Goal: Use online tool/utility: Utilize a website feature to perform a specific function

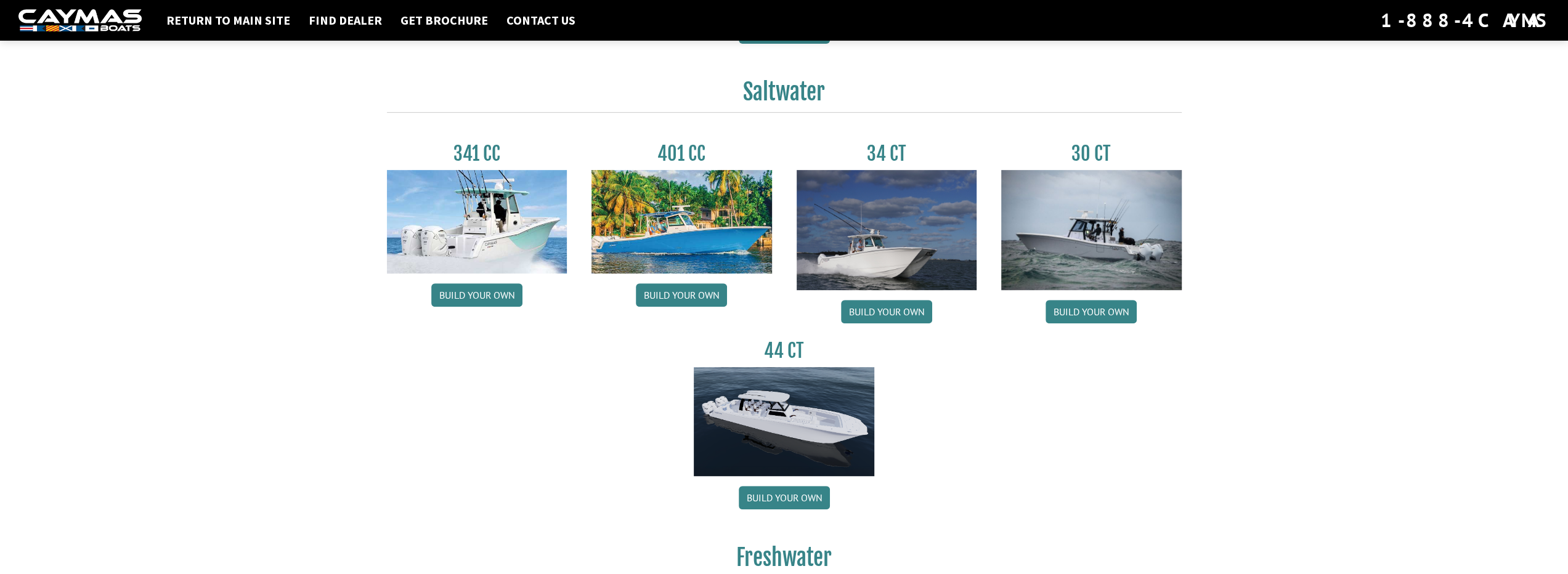
scroll to position [492, 0]
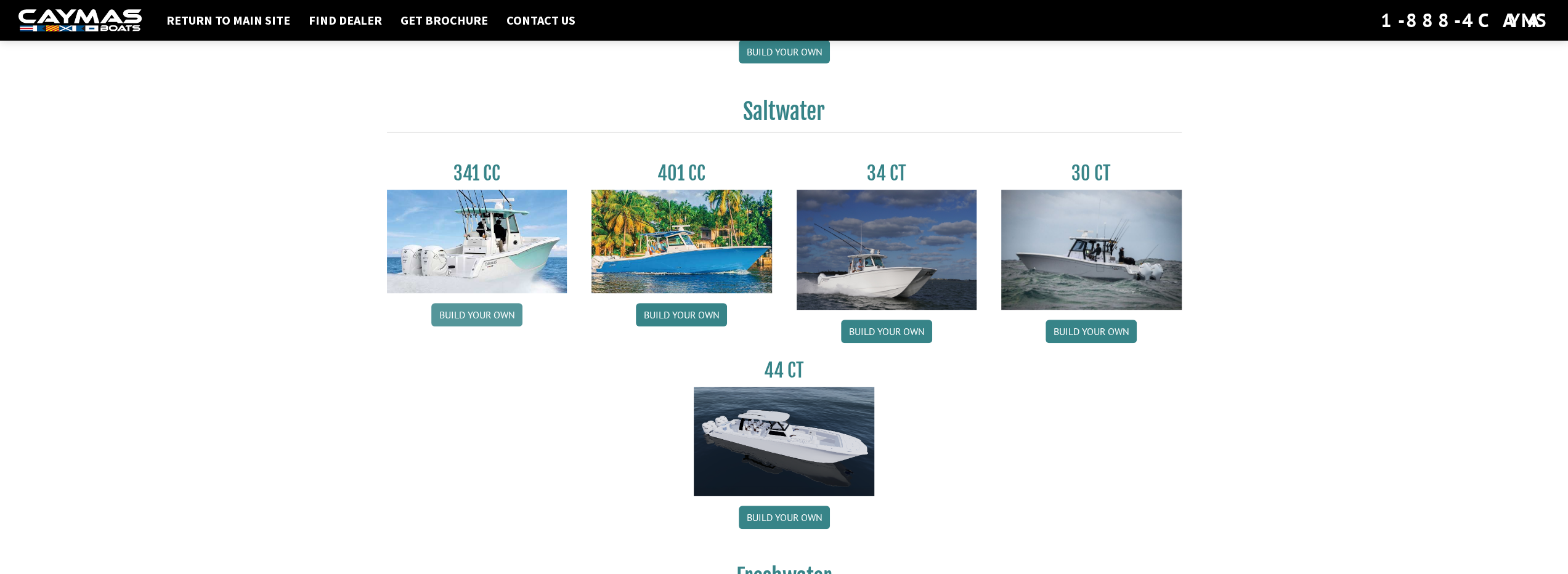
click at [464, 316] on link "Build your own" at bounding box center [476, 314] width 91 height 23
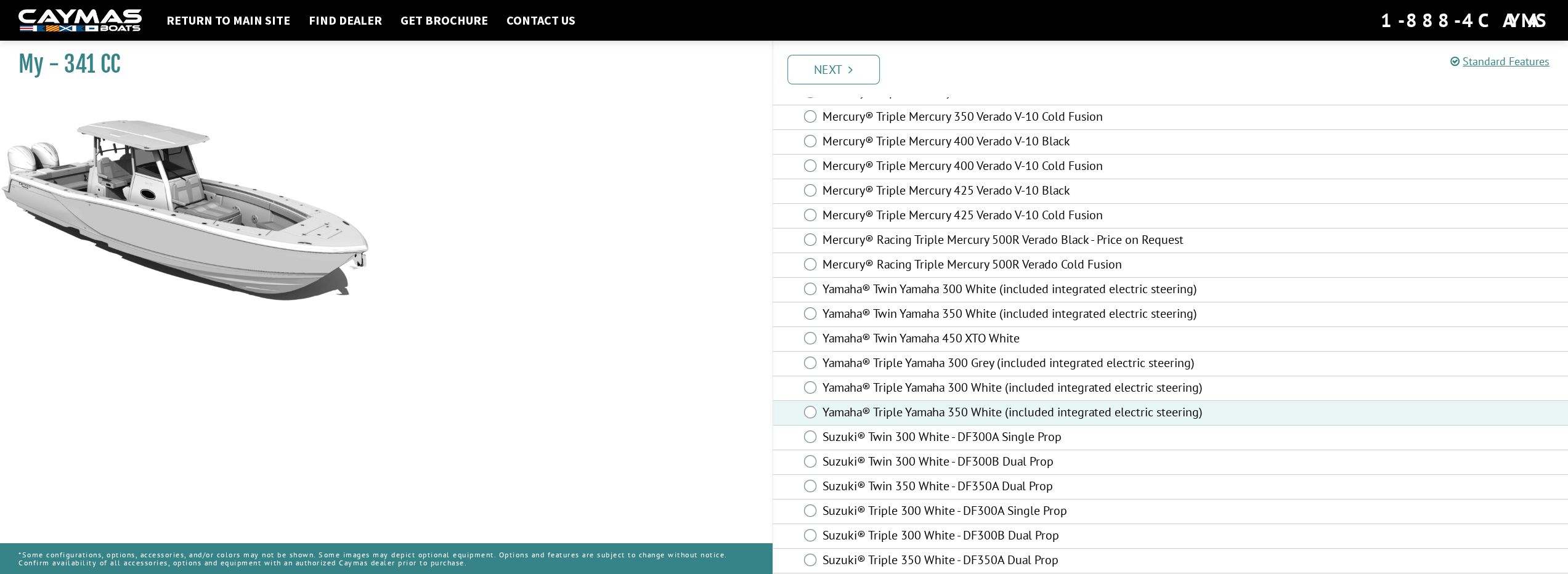
scroll to position [274, 0]
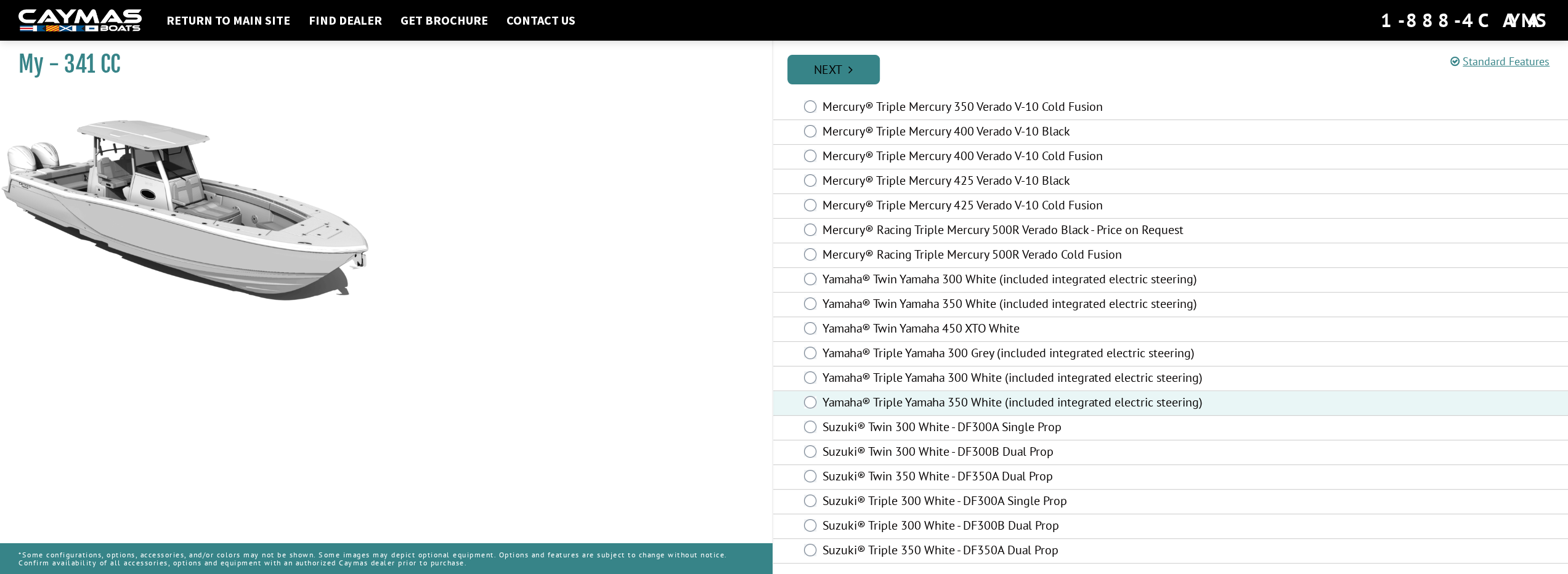
click at [842, 74] on link "Next" at bounding box center [834, 69] width 93 height 29
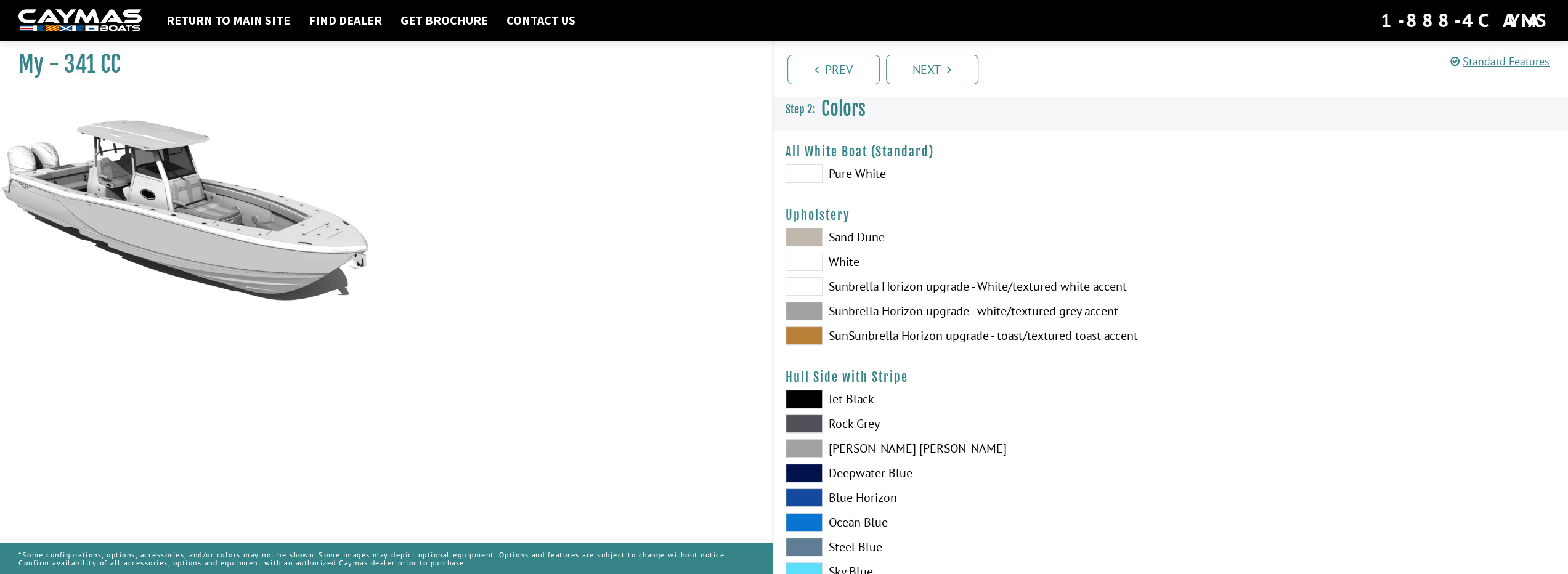
scroll to position [0, 0]
click at [808, 290] on span at bounding box center [804, 289] width 37 height 18
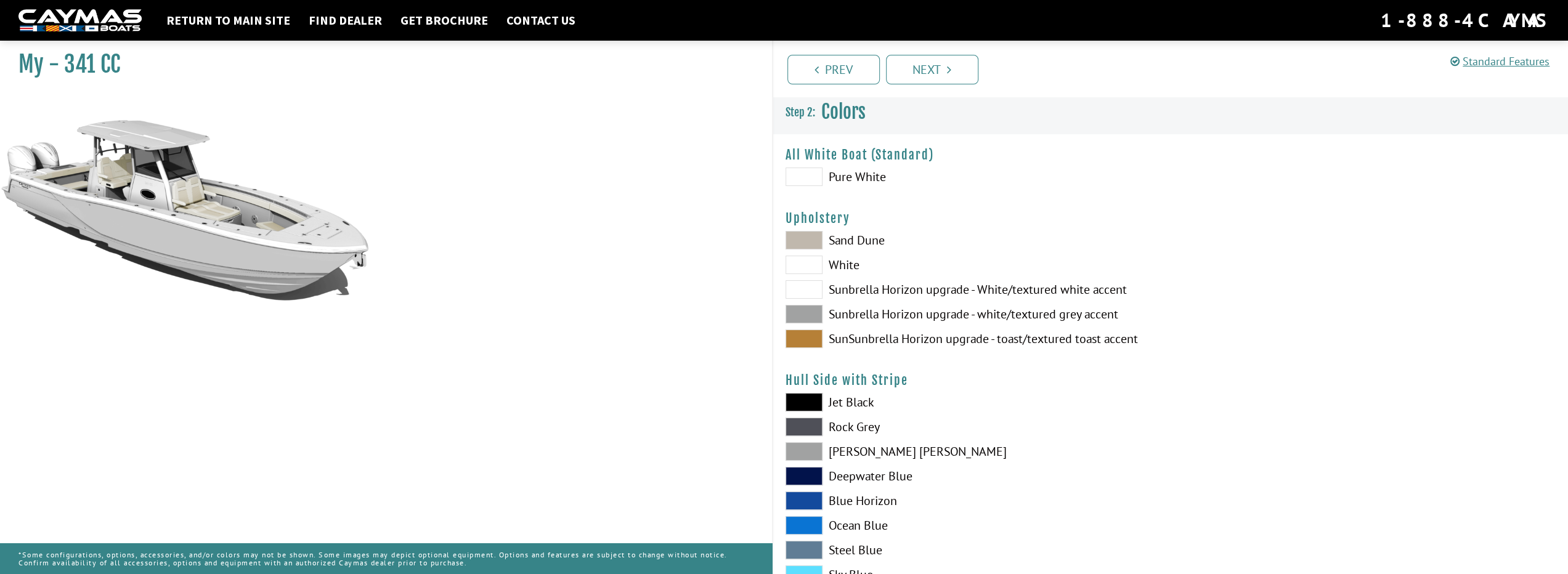
click at [803, 259] on span at bounding box center [804, 264] width 37 height 18
click at [811, 290] on span at bounding box center [804, 289] width 37 height 18
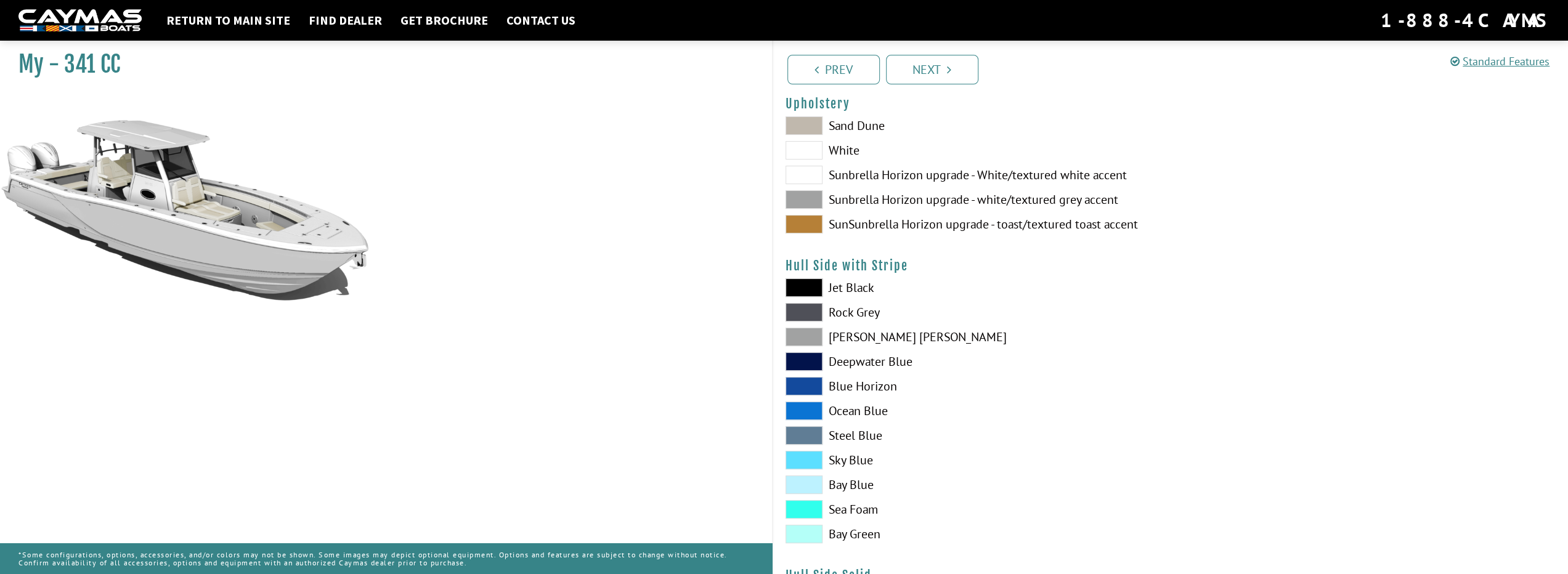
scroll to position [123, 0]
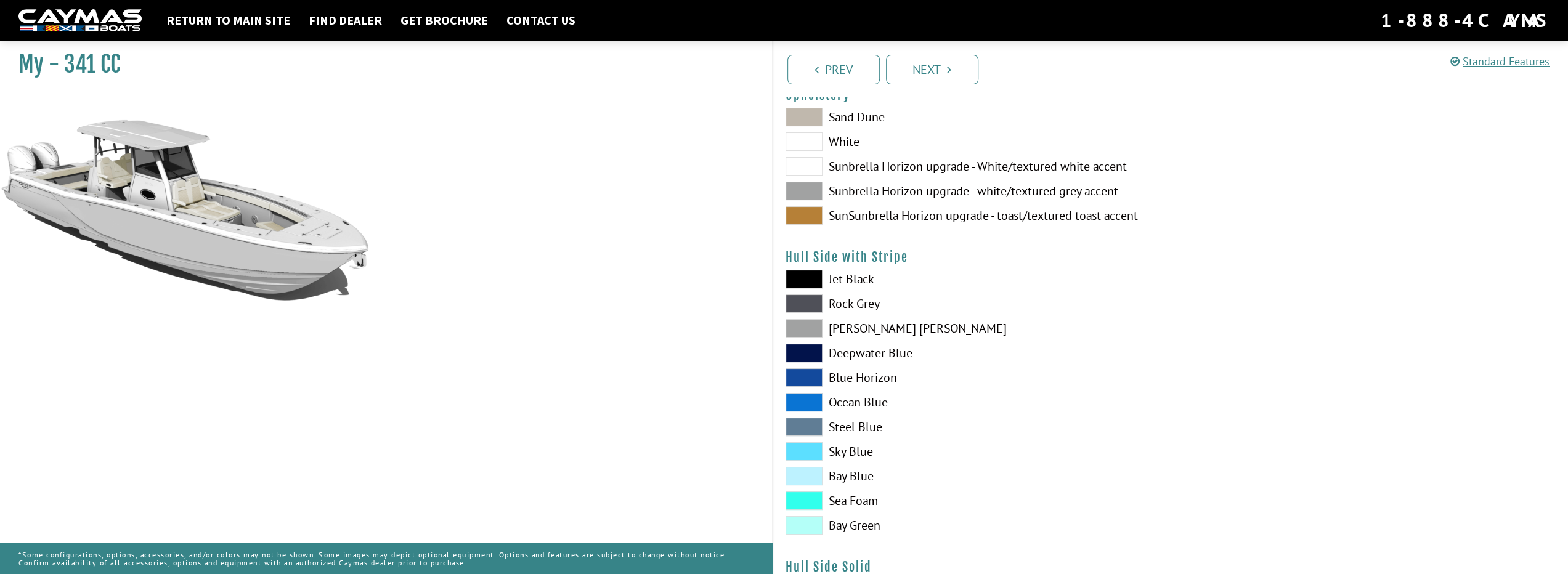
click at [804, 326] on span at bounding box center [804, 328] width 37 height 18
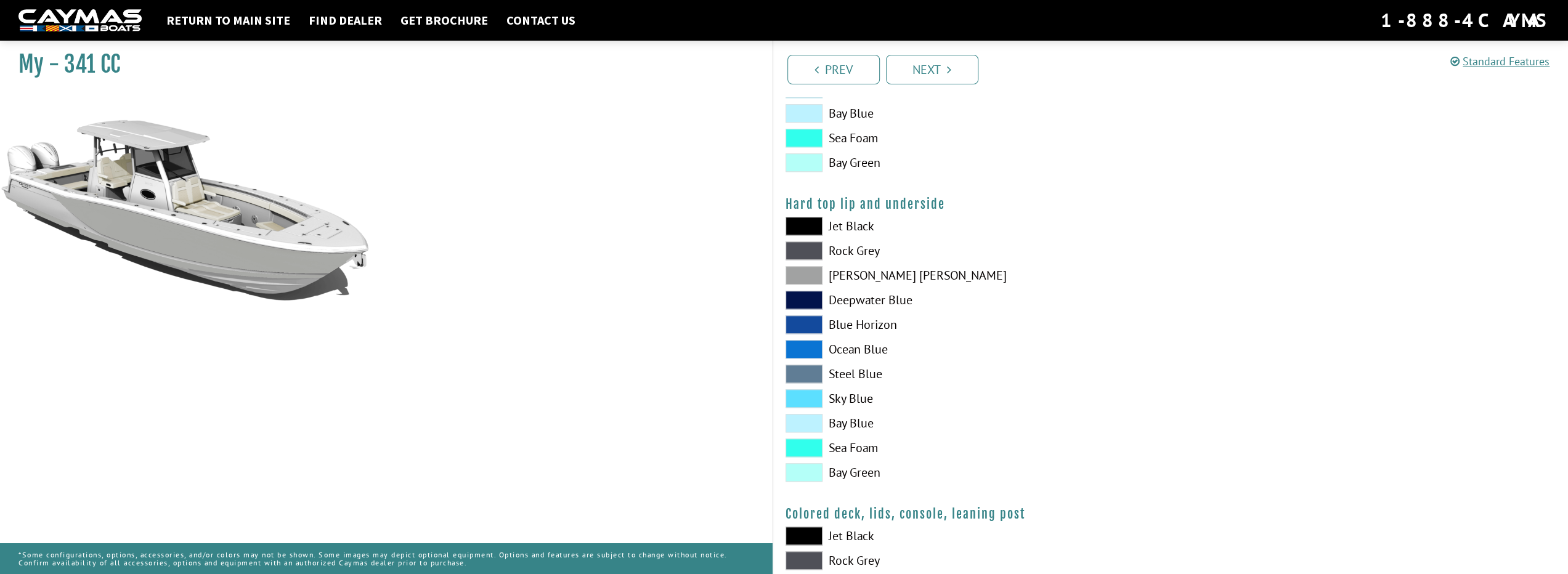
scroll to position [1108, 0]
click at [809, 388] on span at bounding box center [804, 395] width 37 height 18
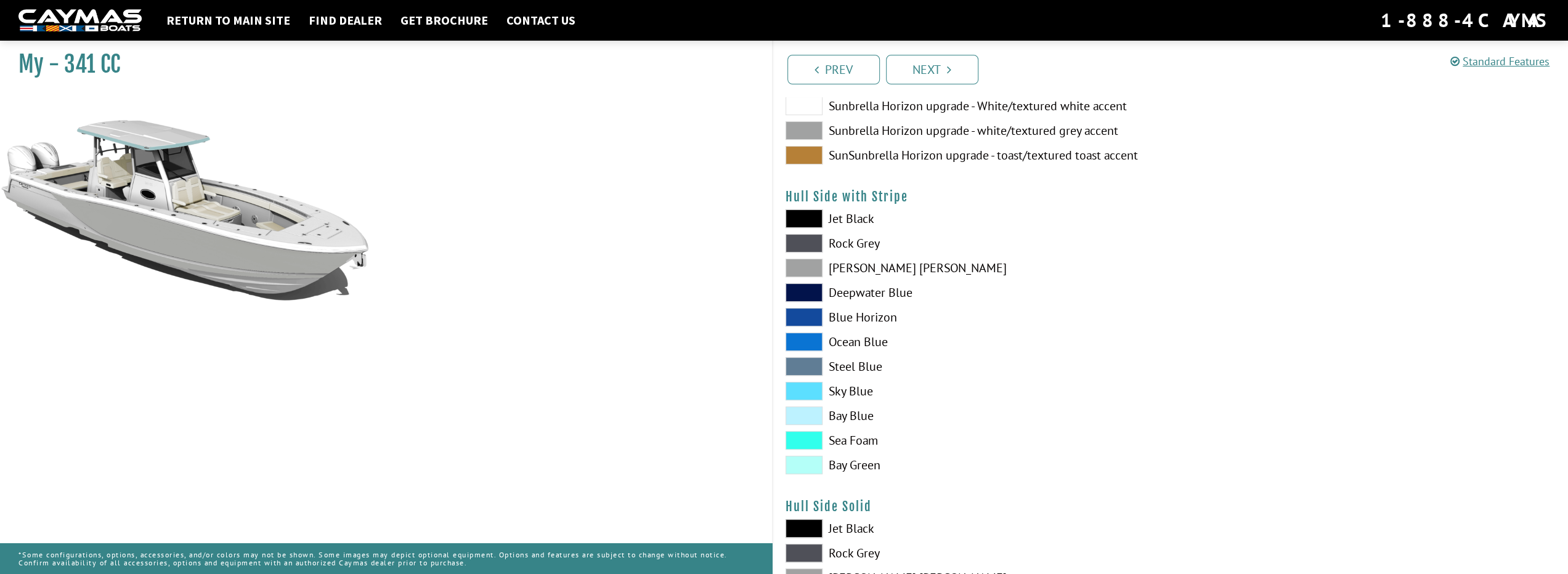
scroll to position [123, 0]
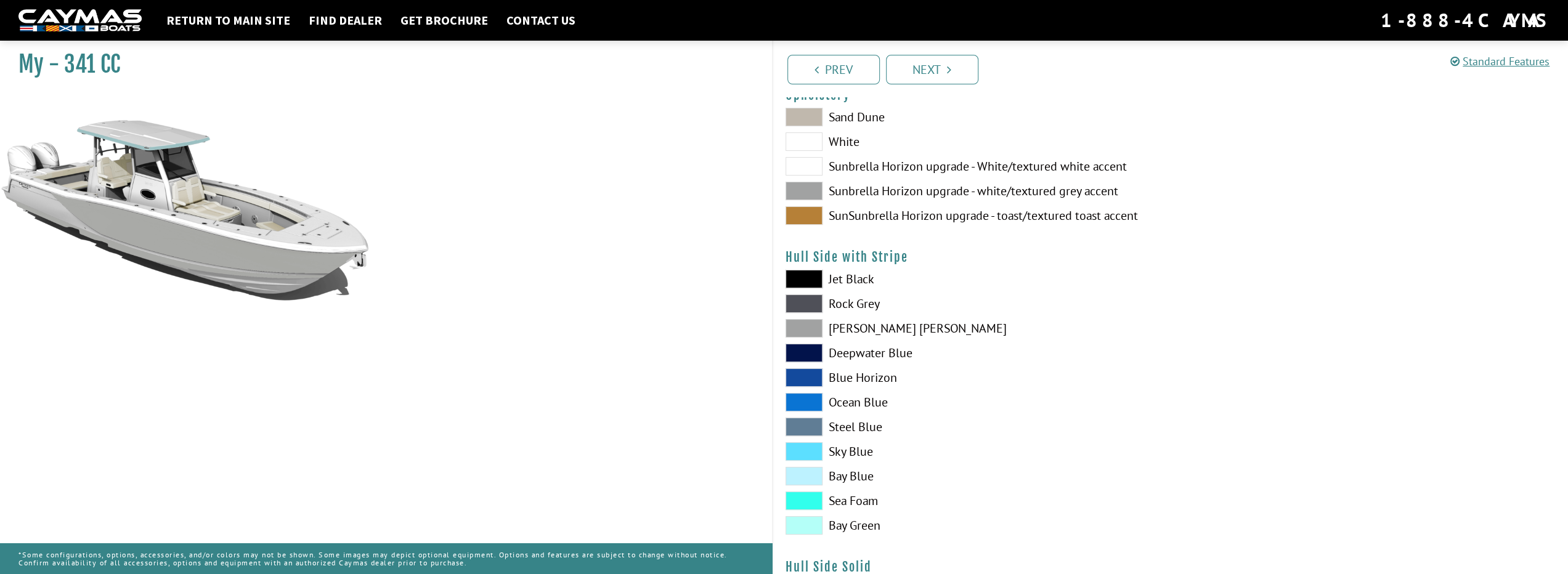
click at [806, 451] on span at bounding box center [804, 451] width 37 height 18
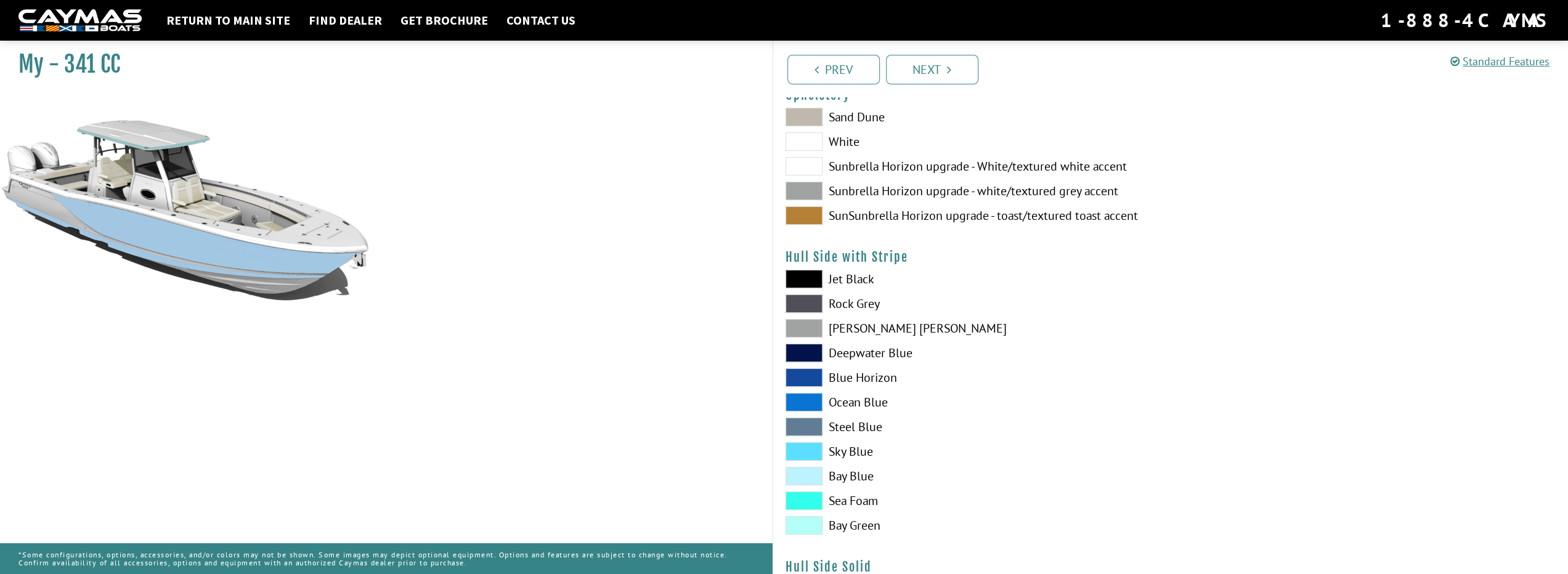
click at [803, 429] on span at bounding box center [804, 426] width 37 height 18
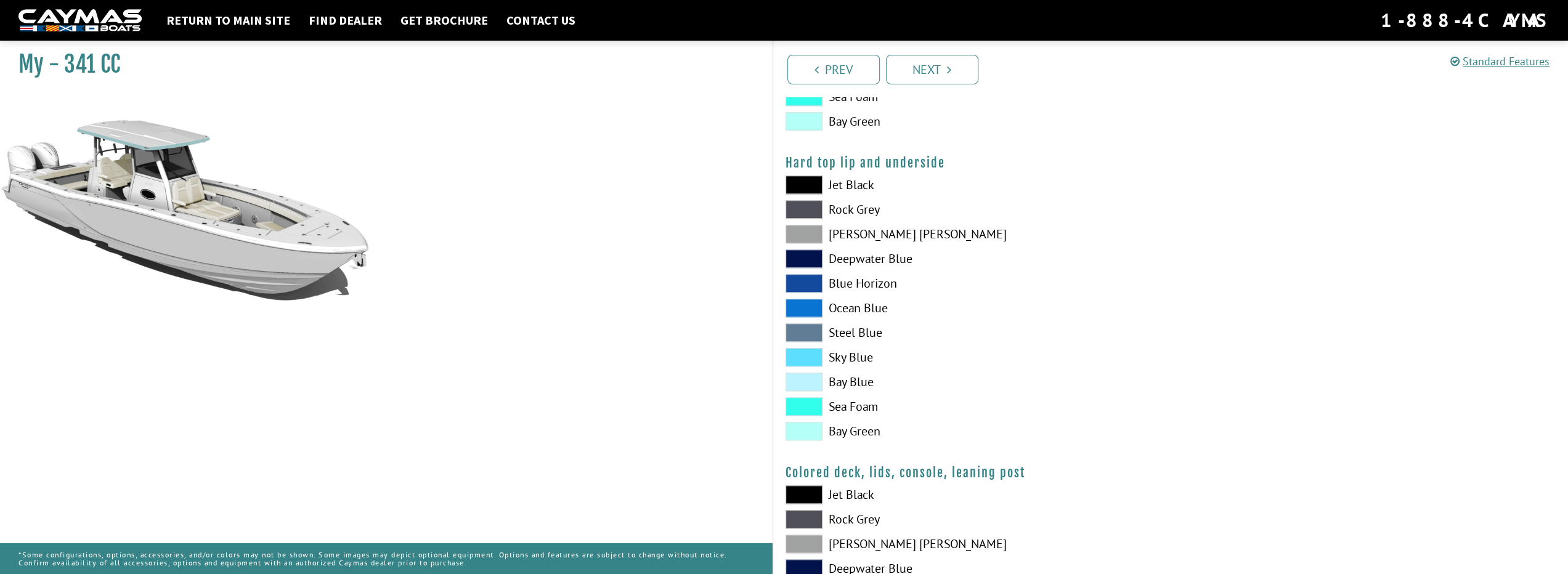
scroll to position [1170, 0]
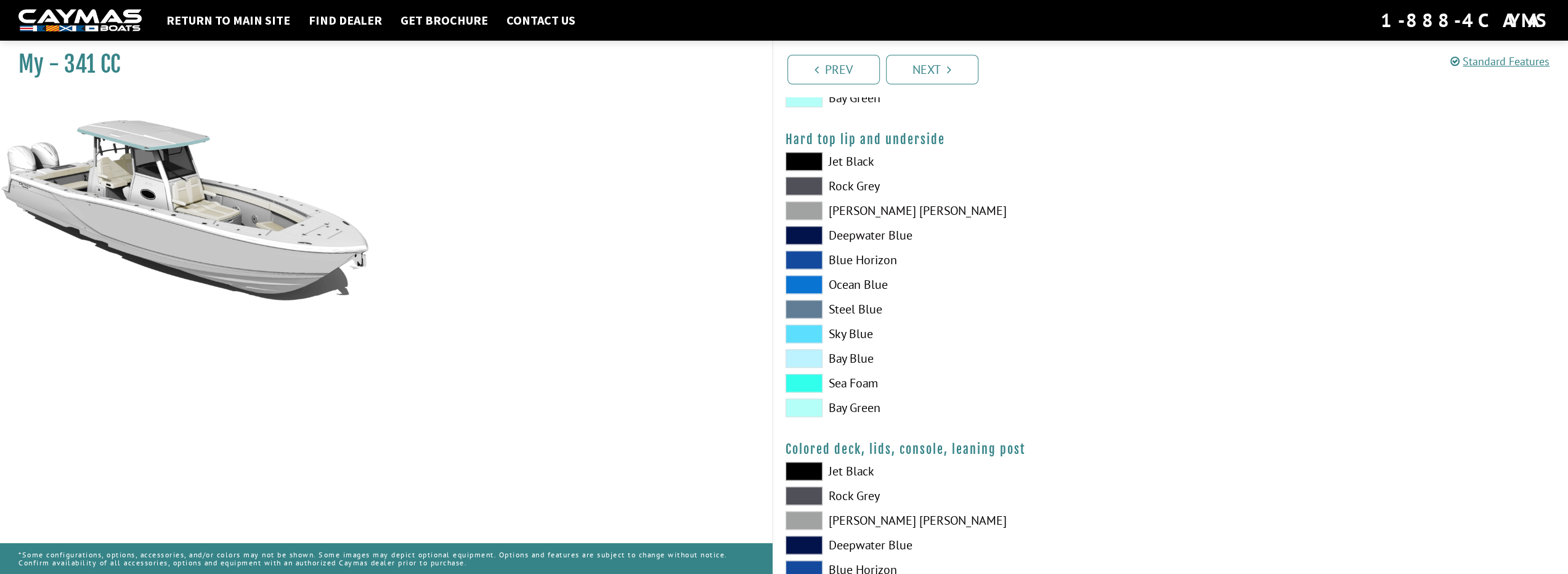
click at [809, 306] on span at bounding box center [804, 309] width 37 height 18
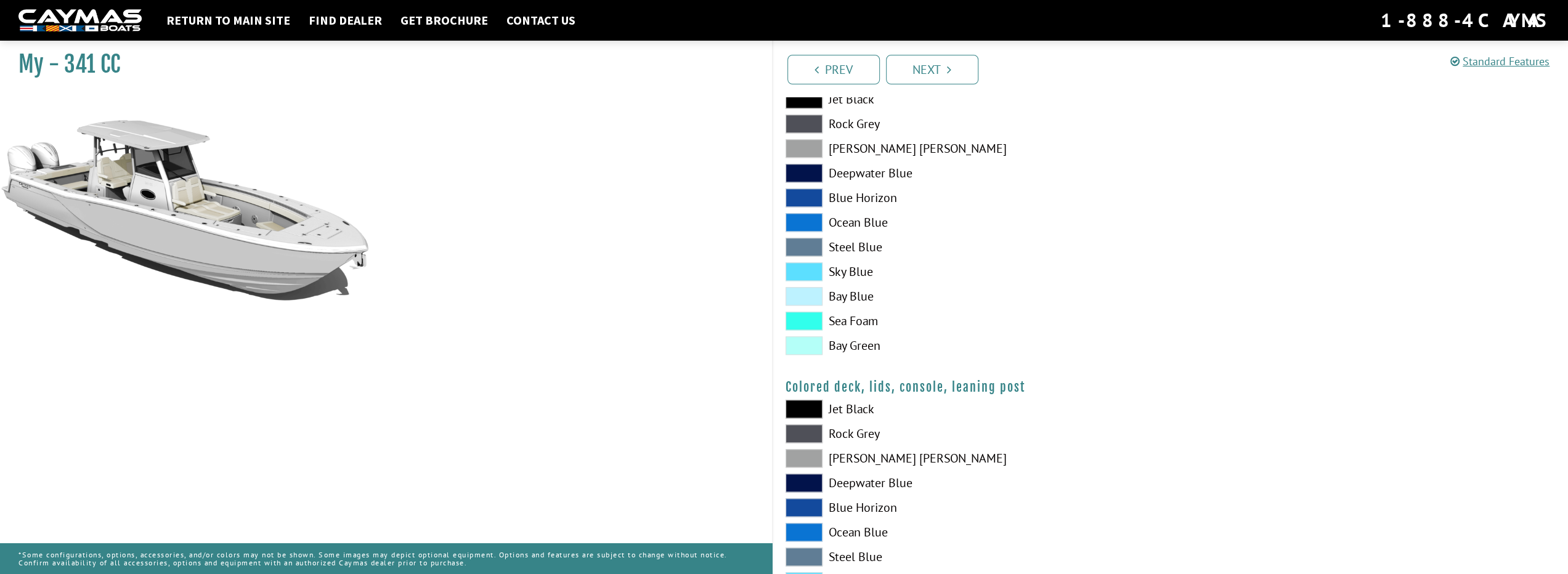
scroll to position [1357, 0]
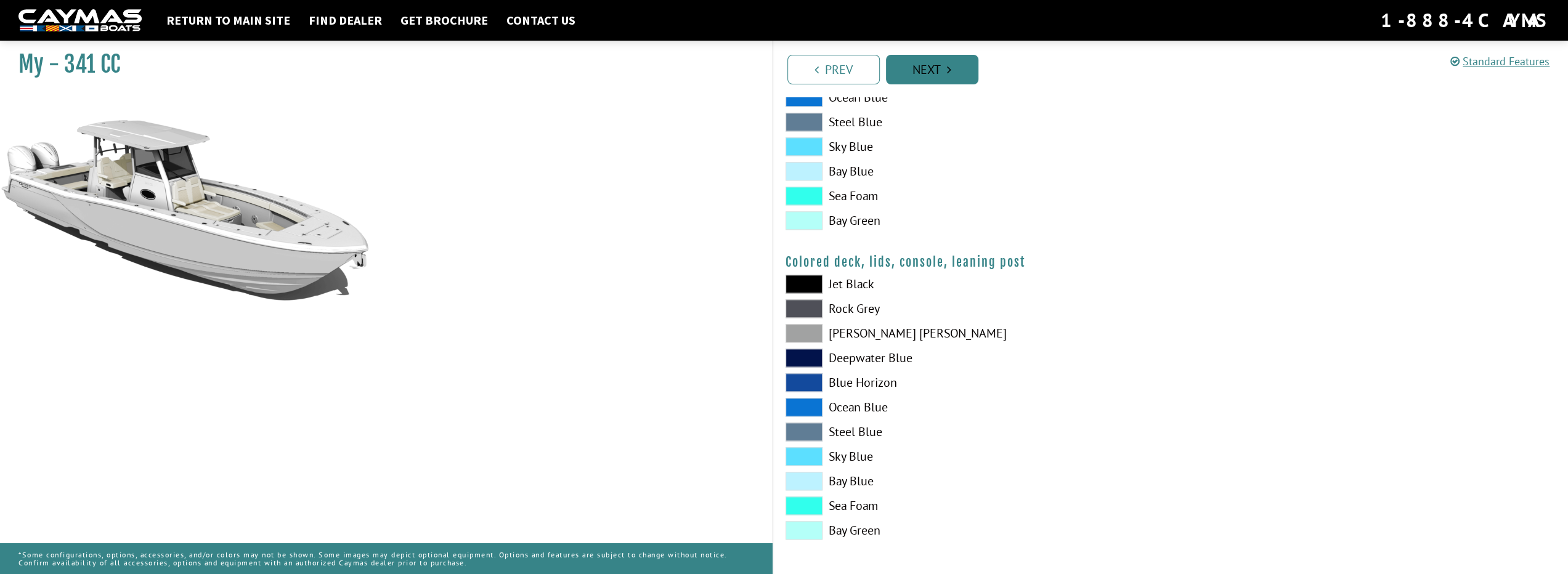
click at [928, 72] on link "Next" at bounding box center [932, 69] width 93 height 29
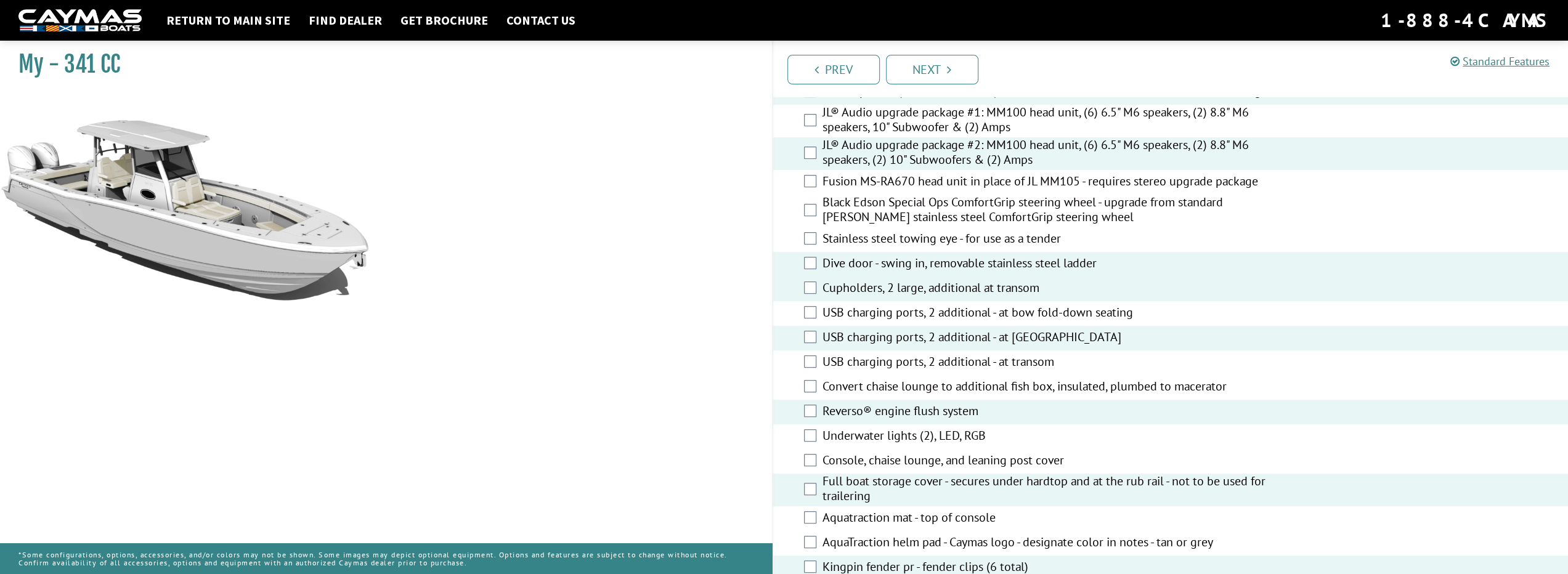
scroll to position [0, 0]
